Goal: Transaction & Acquisition: Subscribe to service/newsletter

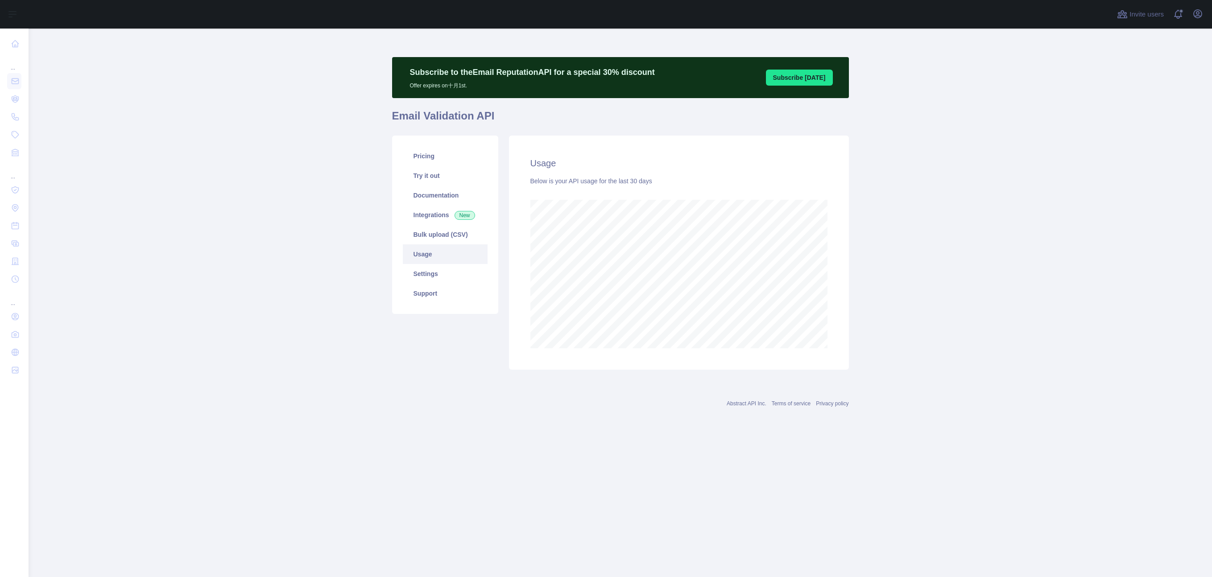
scroll to position [549, 1184]
click at [210, 162] on main "Subscribe to the Email Reputation API for a special 30 % discount Offer expires…" at bounding box center [621, 303] width 1184 height 549
click at [223, 113] on main "Subscribe to the Email Reputation API for a special 30 % discount Offer expires…" at bounding box center [621, 303] width 1184 height 549
click at [320, 79] on main "Subscribe to the Email Reputation API for a special 30 % discount Offer expires…" at bounding box center [621, 303] width 1184 height 549
click at [914, 248] on main "Subscribe to the Email Reputation API for a special 30 % discount Offer expires…" at bounding box center [621, 303] width 1184 height 549
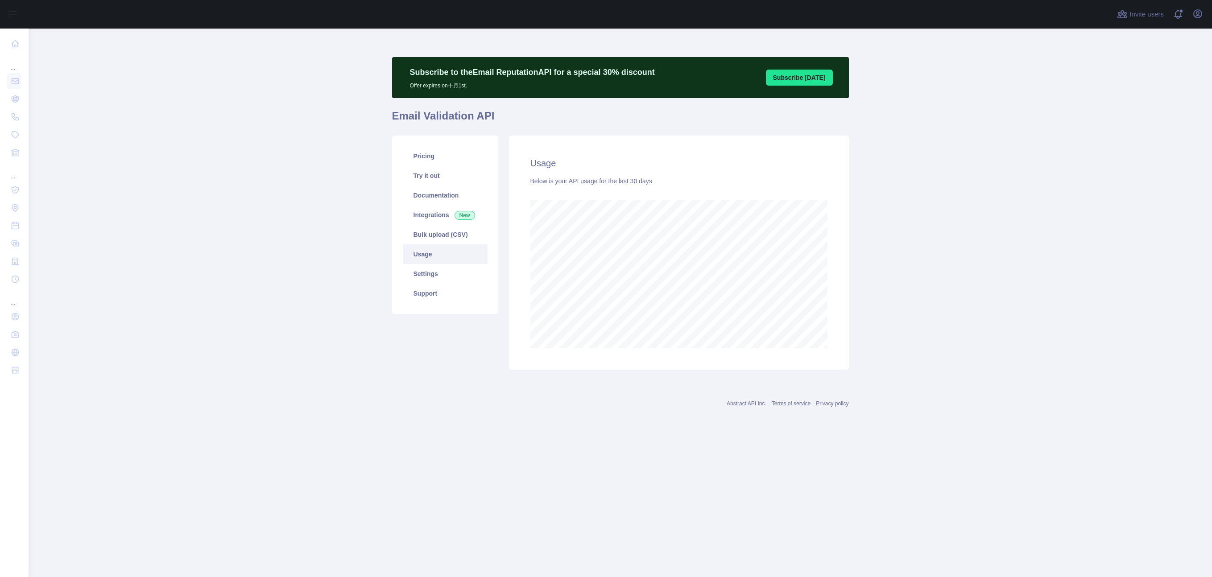
drag, startPoint x: 197, startPoint y: 104, endPoint x: 140, endPoint y: 33, distance: 91.1
click at [197, 104] on main "Subscribe to the Email Reputation API for a special 30 % discount Offer expires…" at bounding box center [621, 303] width 1184 height 549
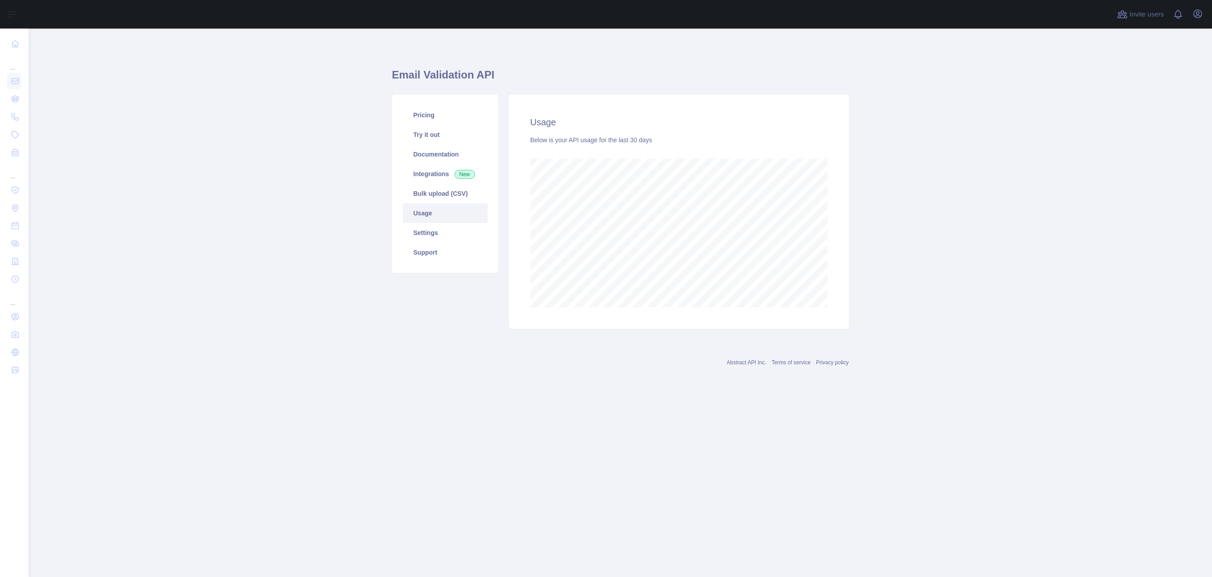
click at [1020, 243] on main "Email Validation API Pricing Try it out Documentation Integrations New Bulk upl…" at bounding box center [621, 303] width 1184 height 549
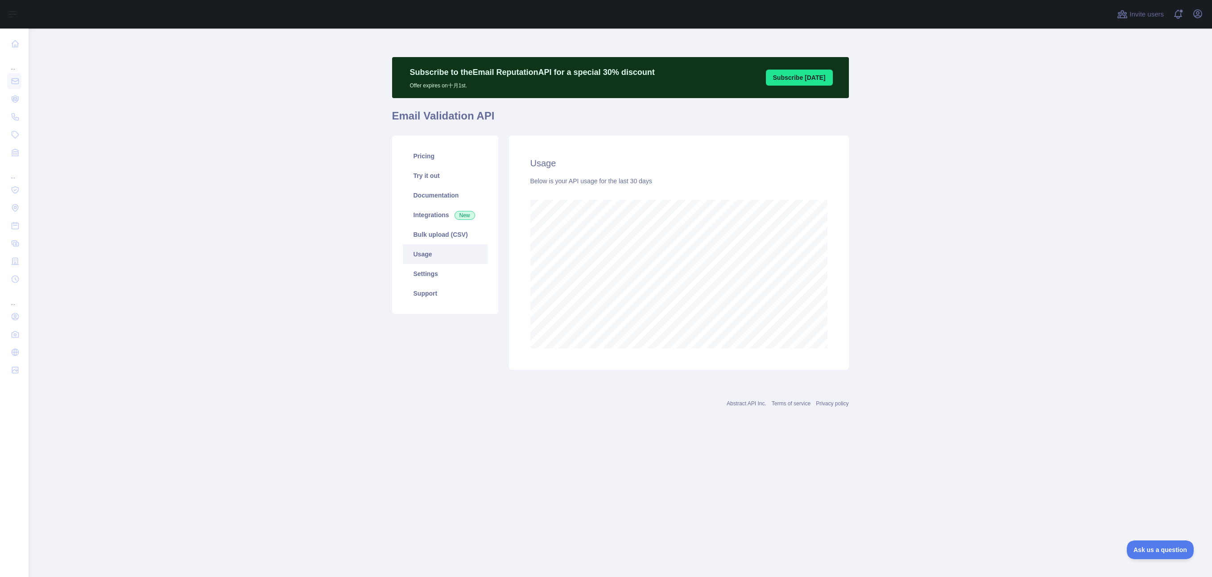
click at [169, 230] on main "Subscribe to the Email Reputation API for a special 30 % discount Offer expires…" at bounding box center [621, 303] width 1184 height 549
click at [188, 159] on main "Subscribe to the Email Reputation API for a special 30 % discount Offer expires…" at bounding box center [621, 303] width 1184 height 549
click at [188, 158] on main "Subscribe to the Email Reputation API for a special 30 % discount Offer expires…" at bounding box center [621, 303] width 1184 height 549
click at [292, 78] on main "Subscribe to the Email Reputation API for a special 30 % discount Offer expires…" at bounding box center [621, 303] width 1184 height 549
